Goal: Information Seeking & Learning: Learn about a topic

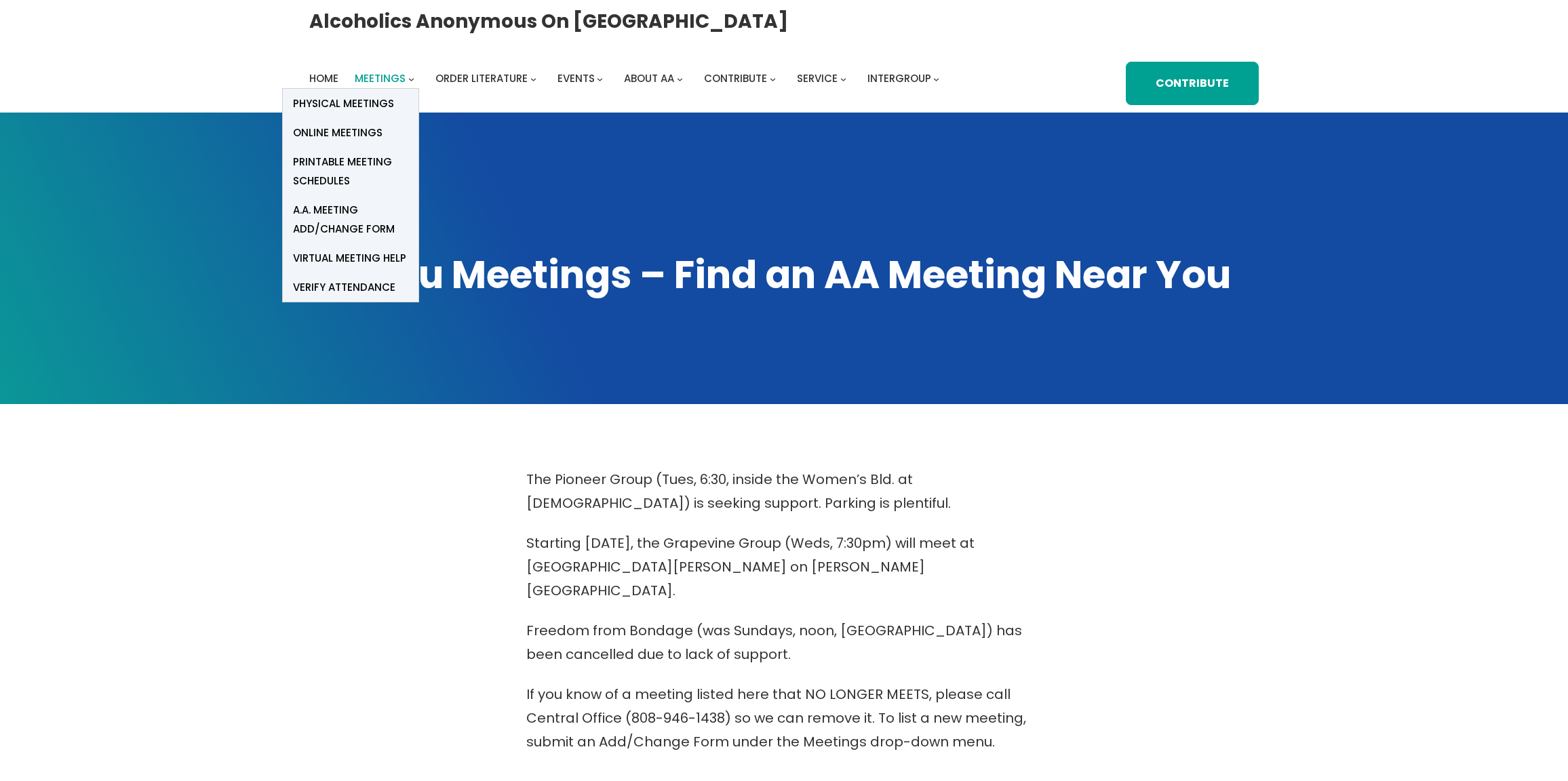
click at [387, 78] on span "Meetings" at bounding box center [379, 78] width 51 height 14
click at [366, 135] on span "Online Meetings" at bounding box center [338, 133] width 90 height 19
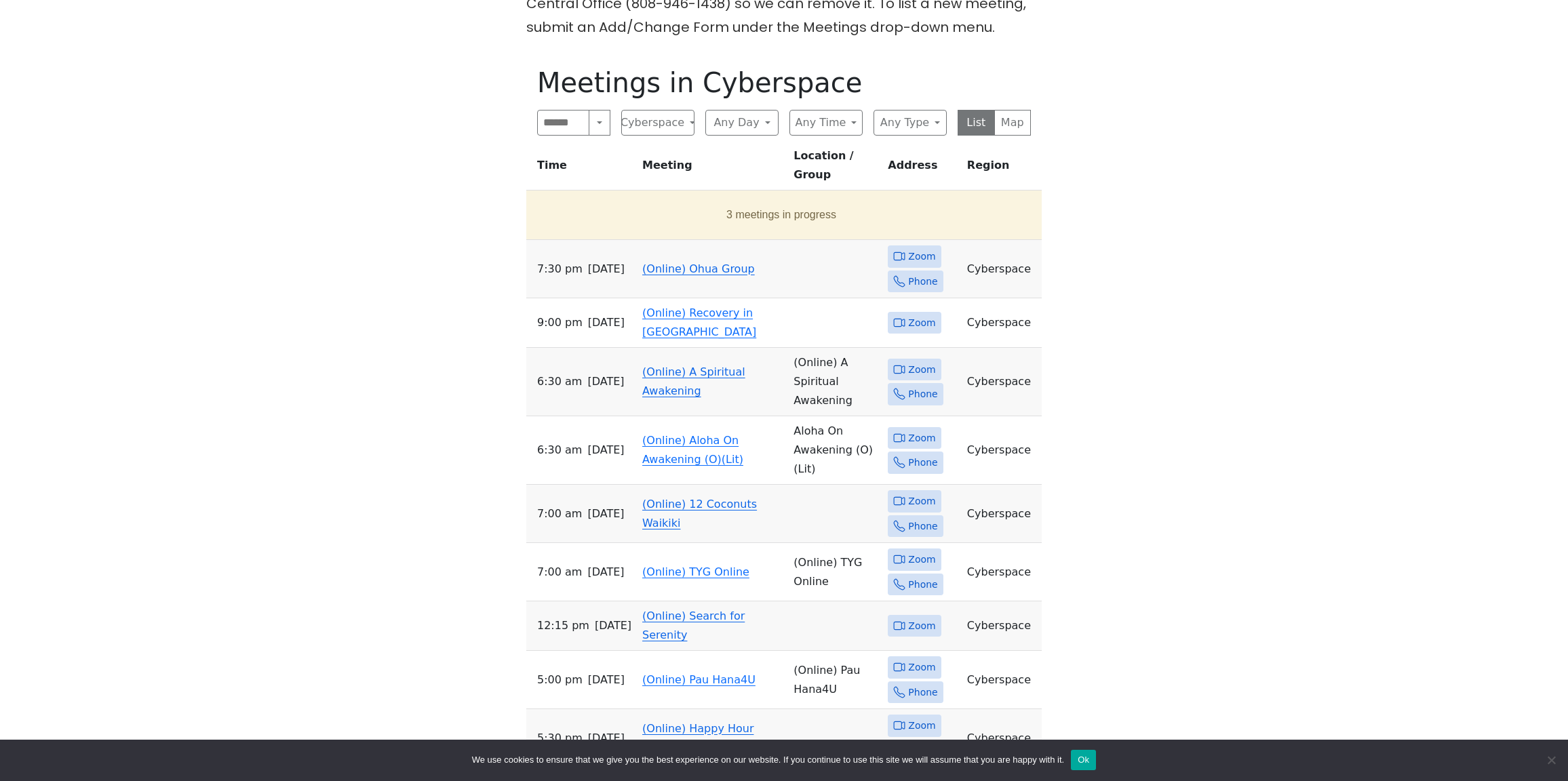
scroll to position [1379, 0]
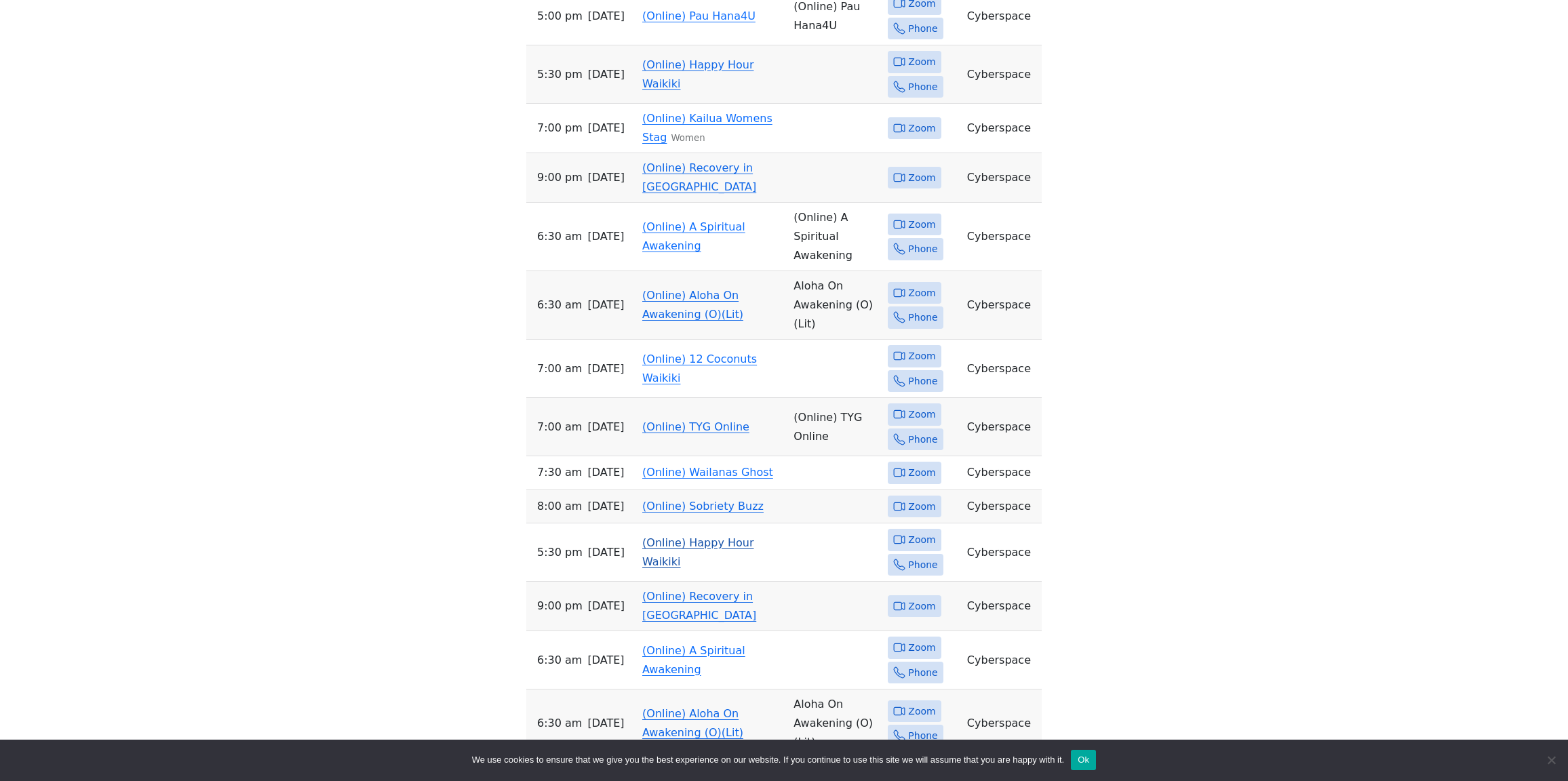
click at [914, 532] on span "Zoom" at bounding box center [922, 540] width 27 height 17
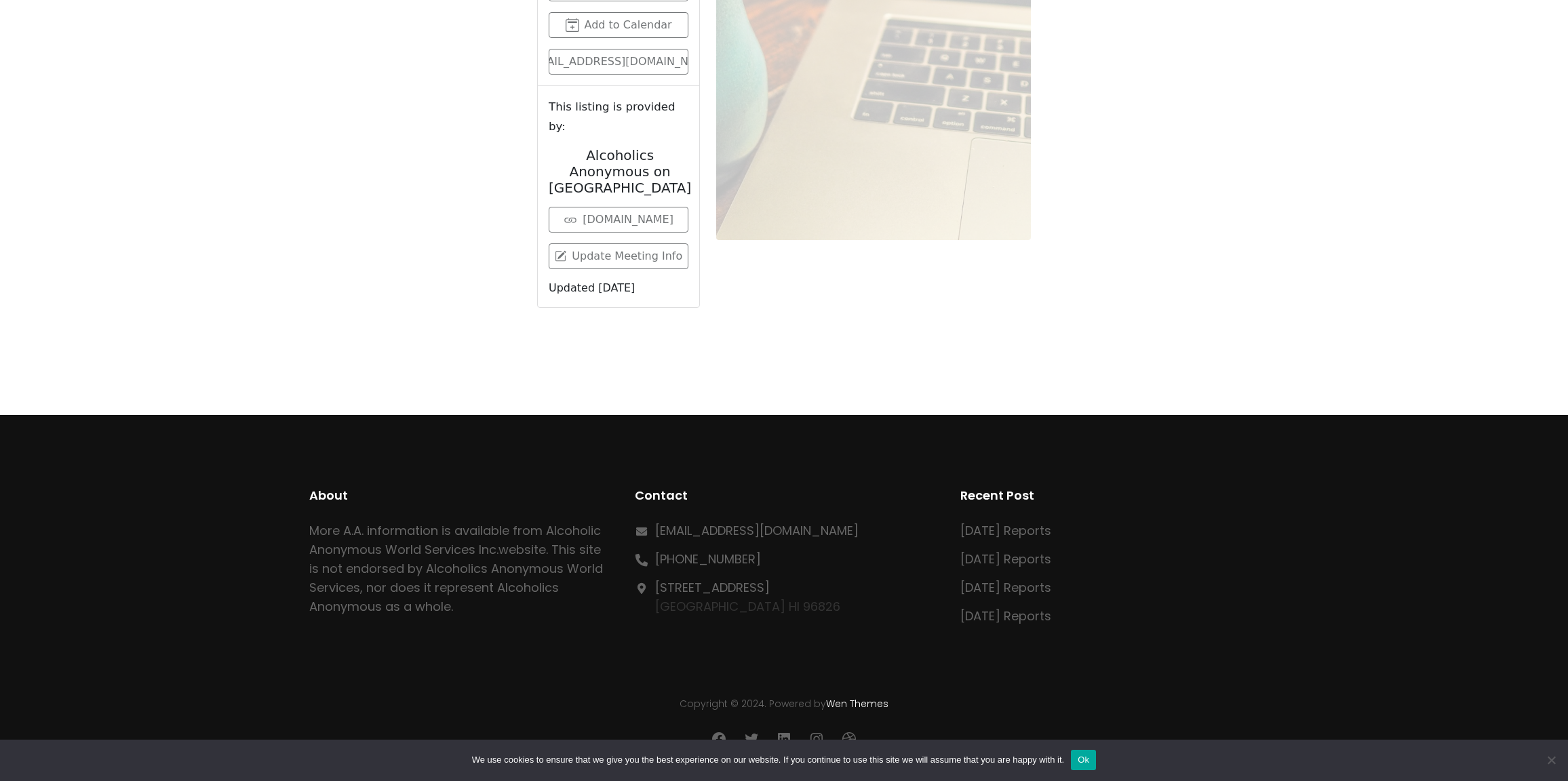
scroll to position [747, 0]
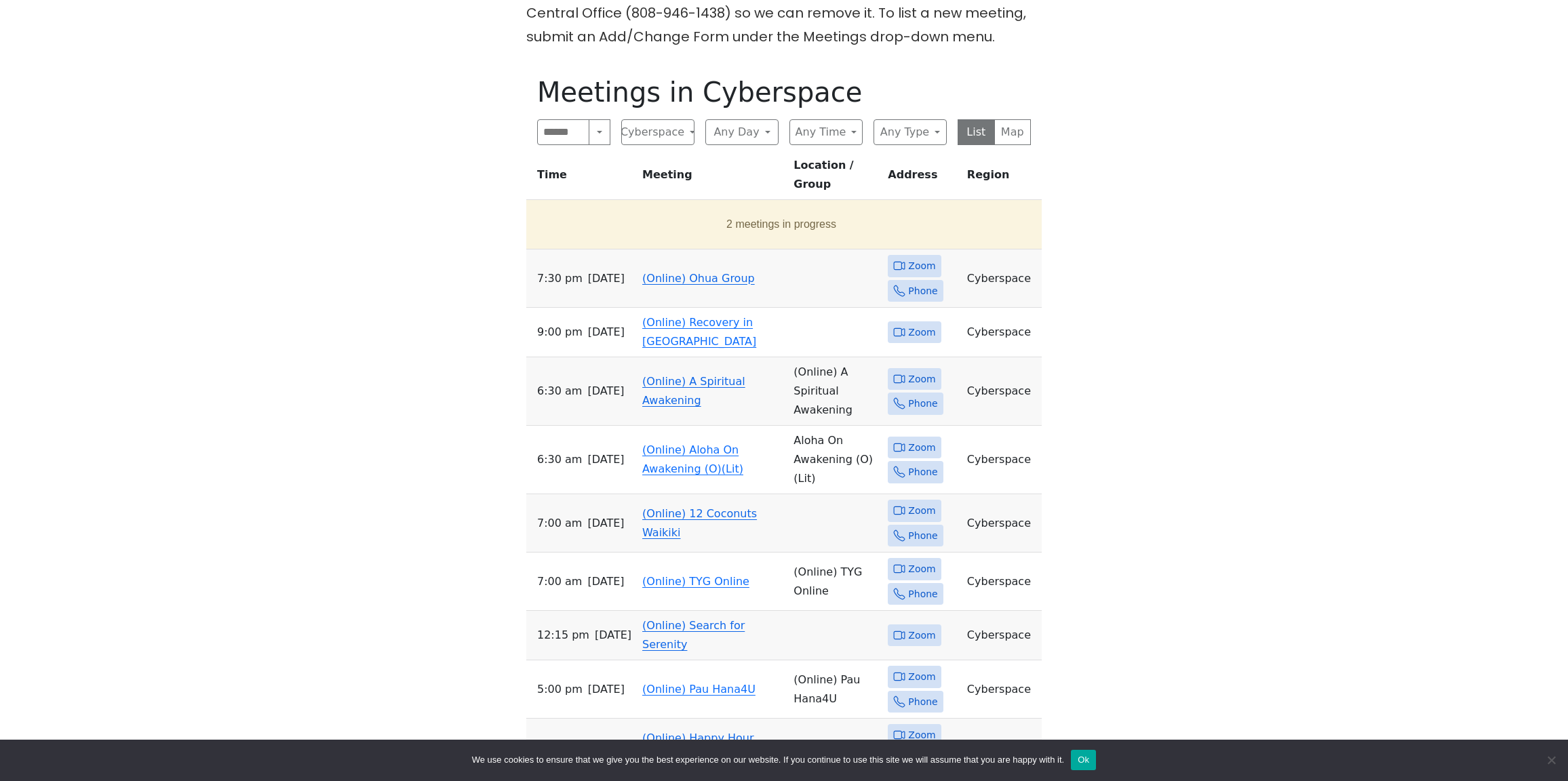
scroll to position [764, 0]
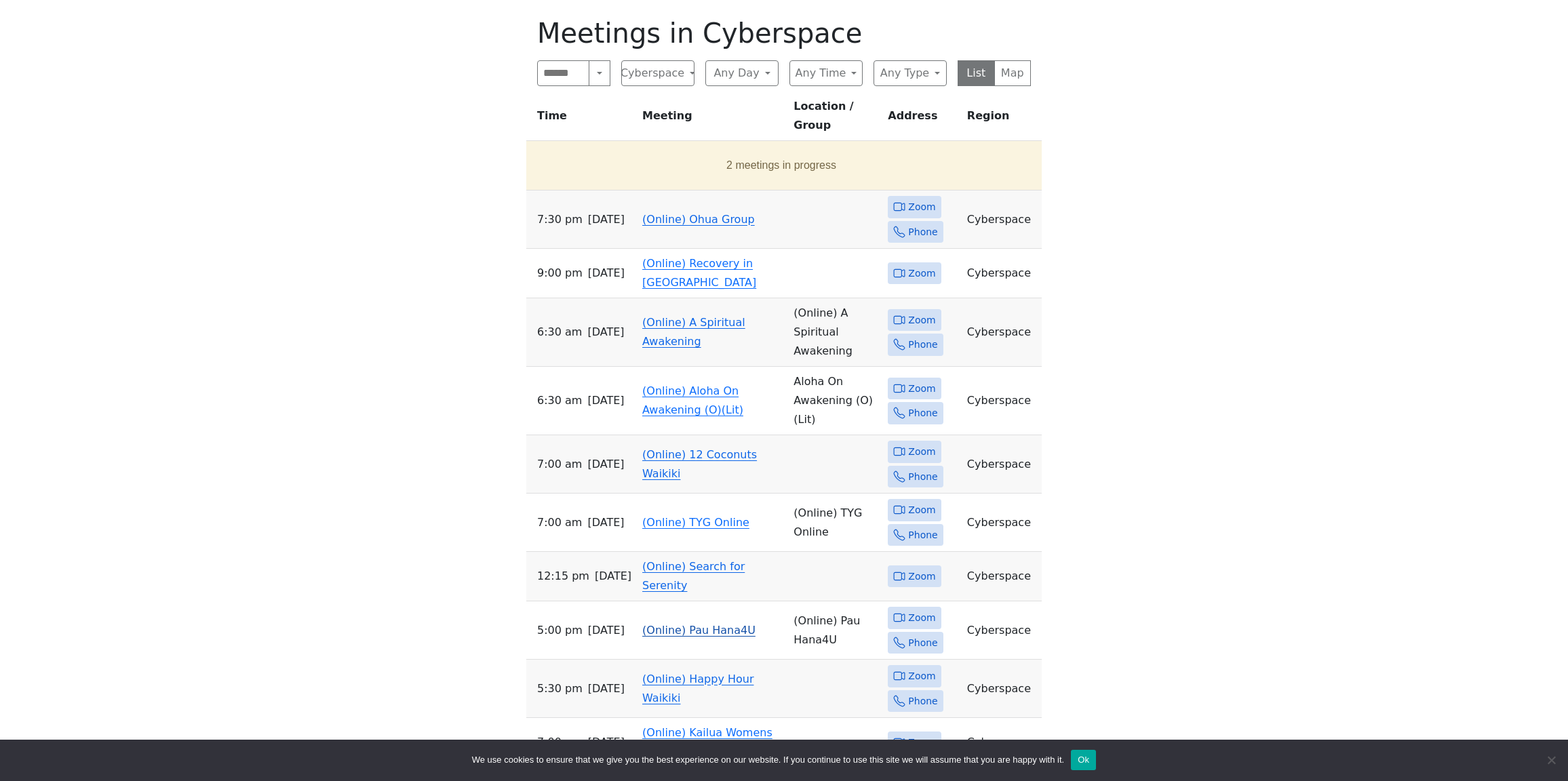
click at [925, 609] on span "Zoom" at bounding box center [922, 618] width 27 height 17
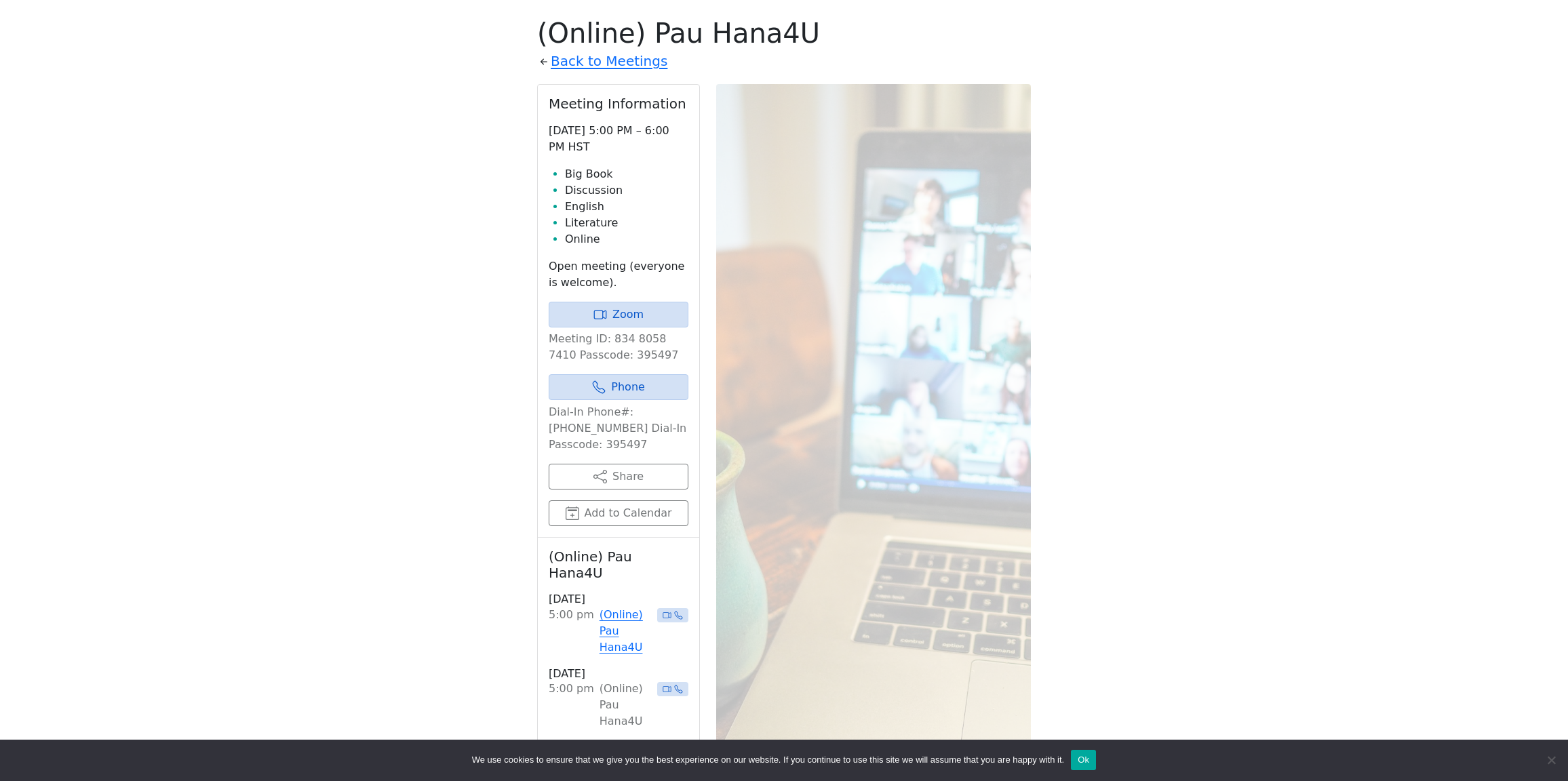
scroll to position [747, 0]
